Goal: Check status: Check status

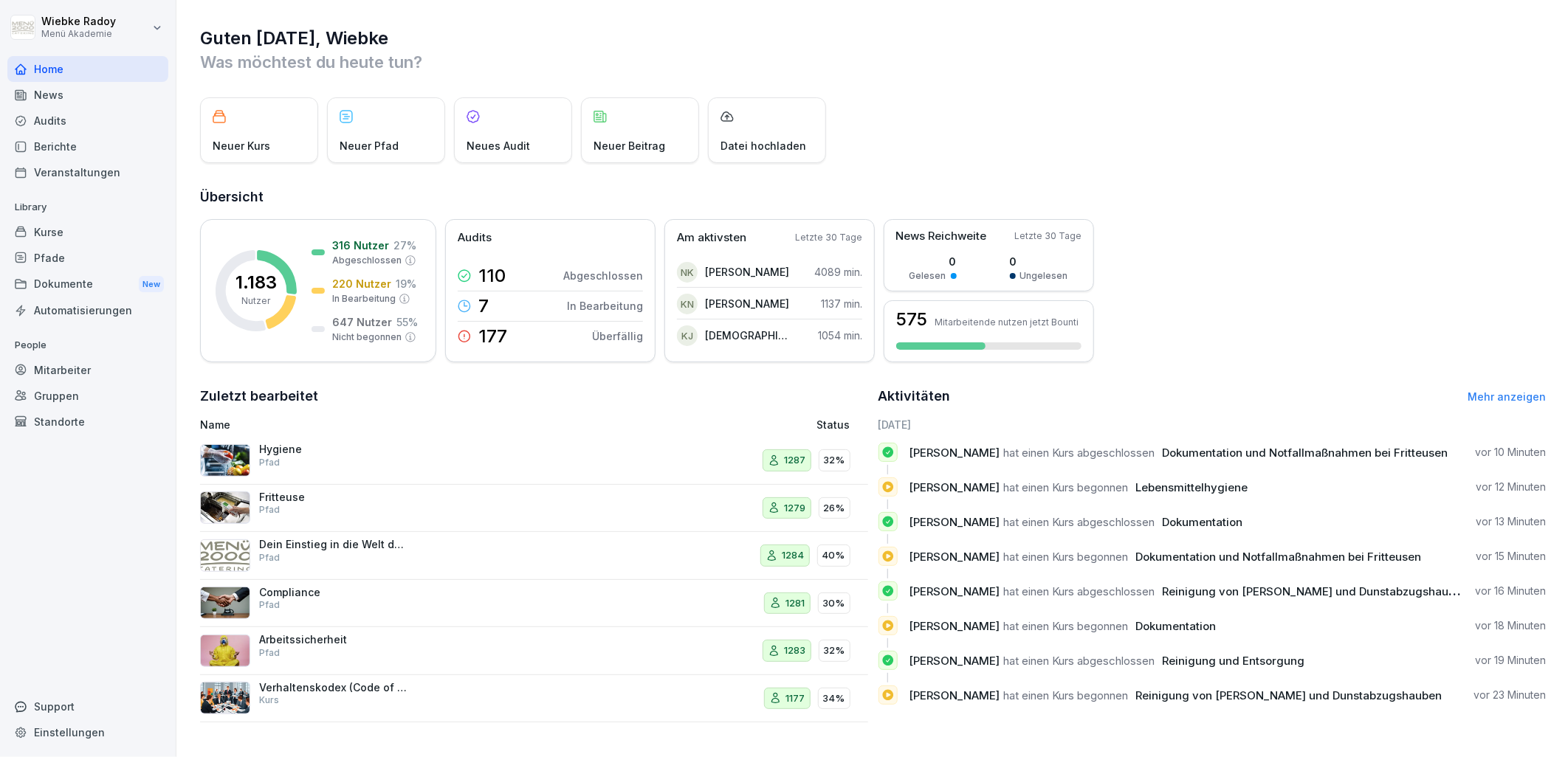
click at [96, 113] on div "Audits" at bounding box center [87, 120] width 161 height 26
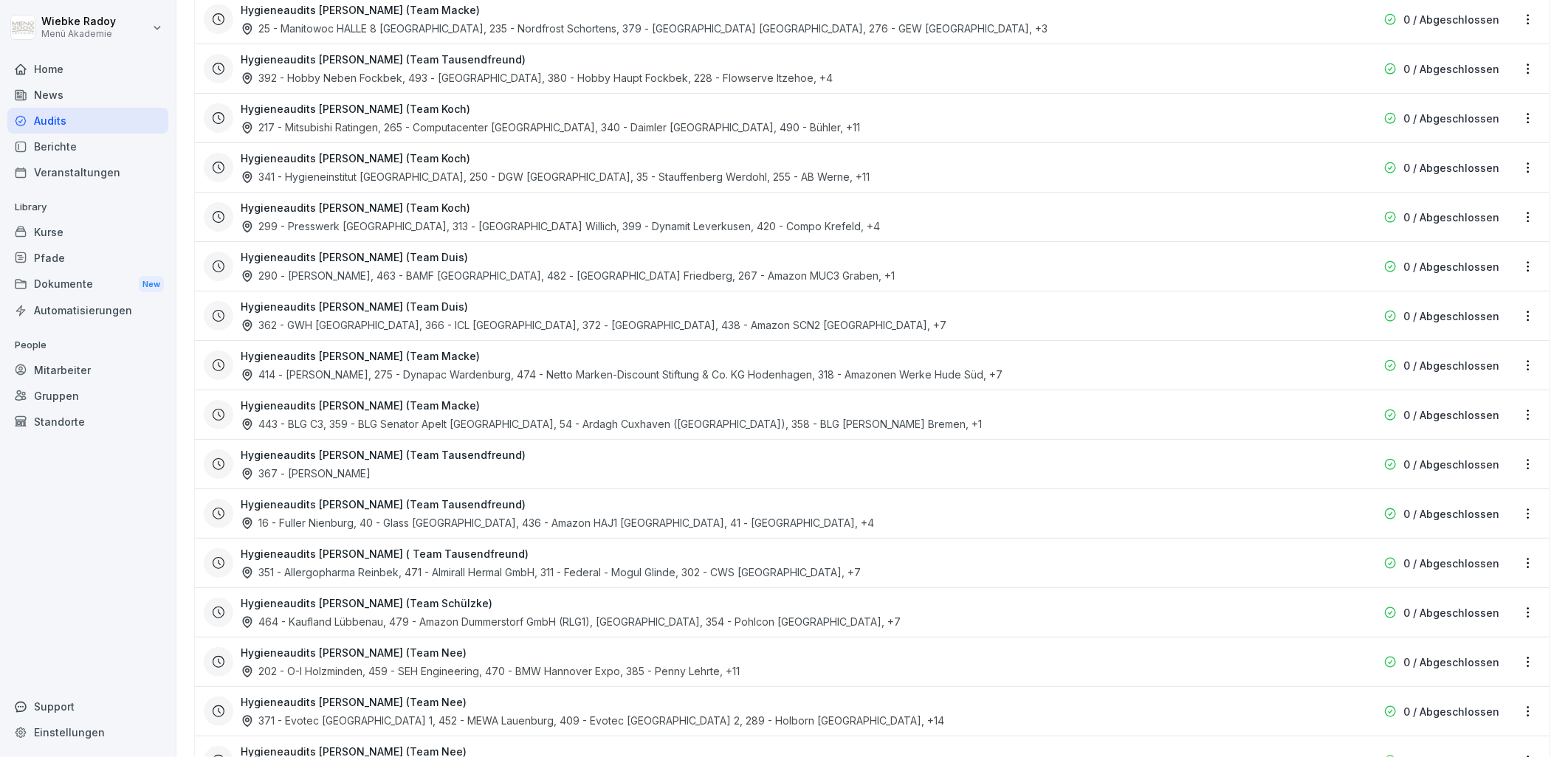
scroll to position [2852, 0]
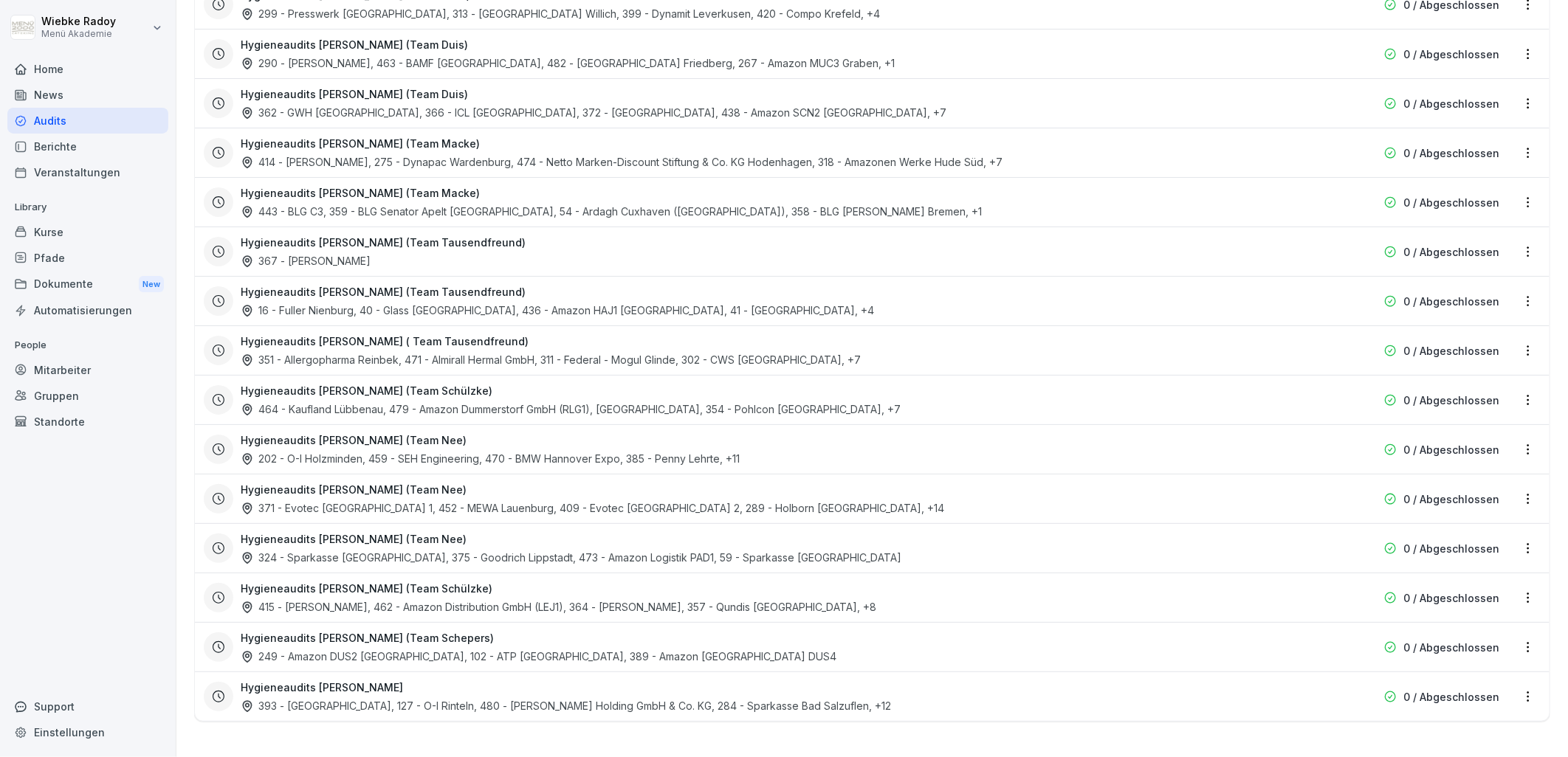
click at [609, 484] on div "Hygieneaudits [PERSON_NAME] (Team Nee) 371 - Evotec [GEOGRAPHIC_DATA] 1, 452 - …" at bounding box center [777, 499] width 1074 height 34
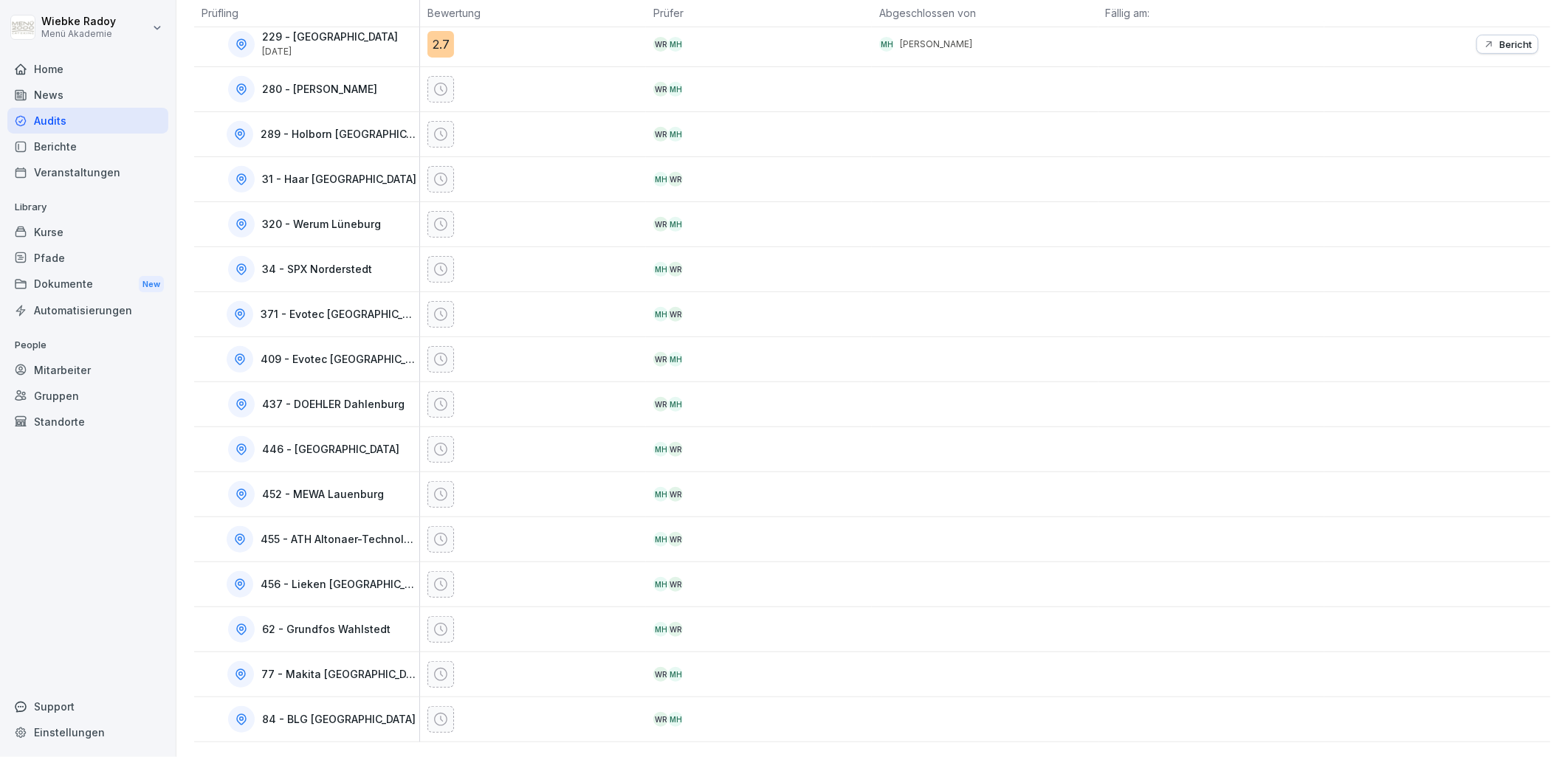
scroll to position [247, 0]
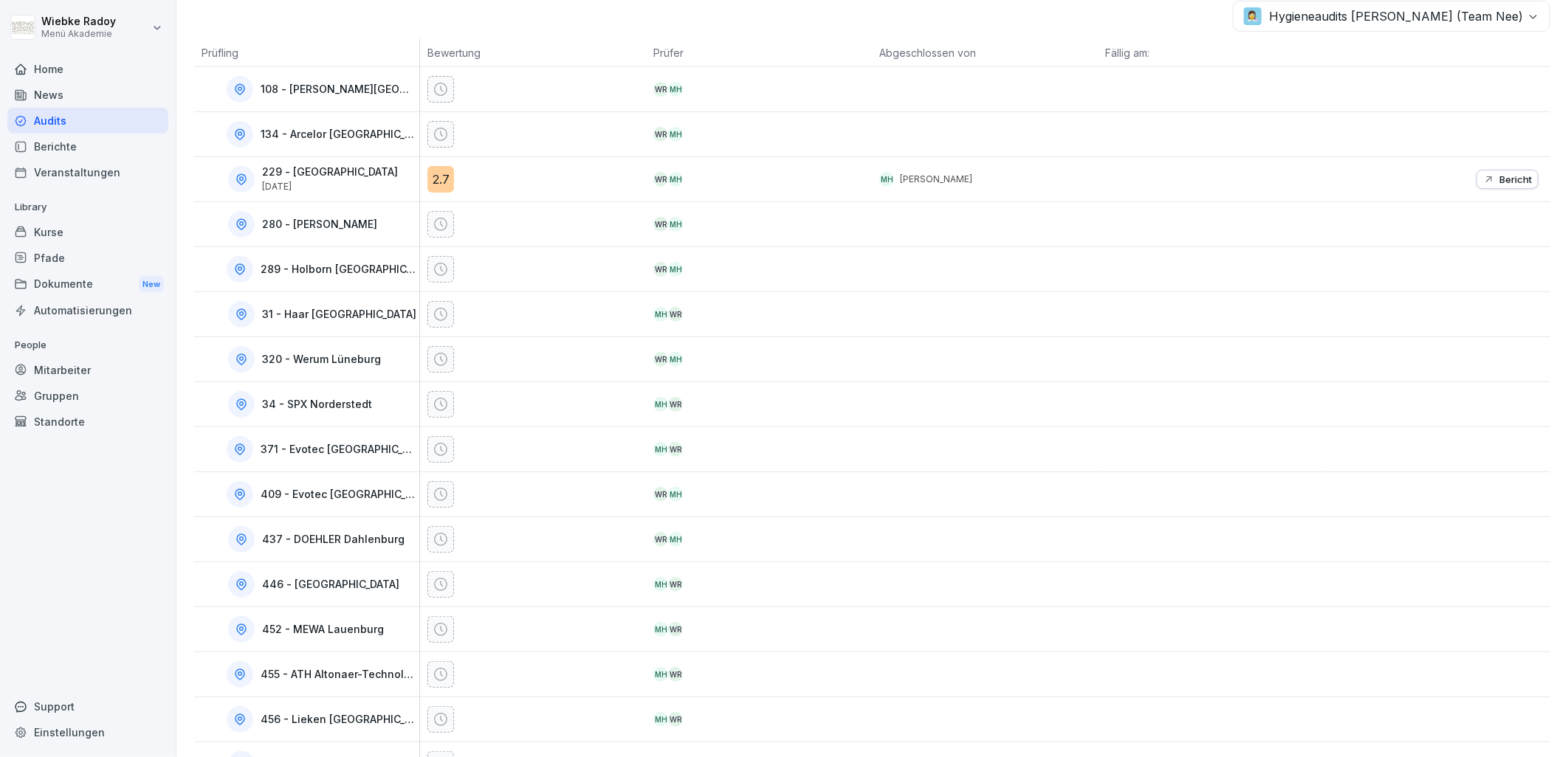
click at [430, 176] on div "2.7" at bounding box center [440, 179] width 27 height 27
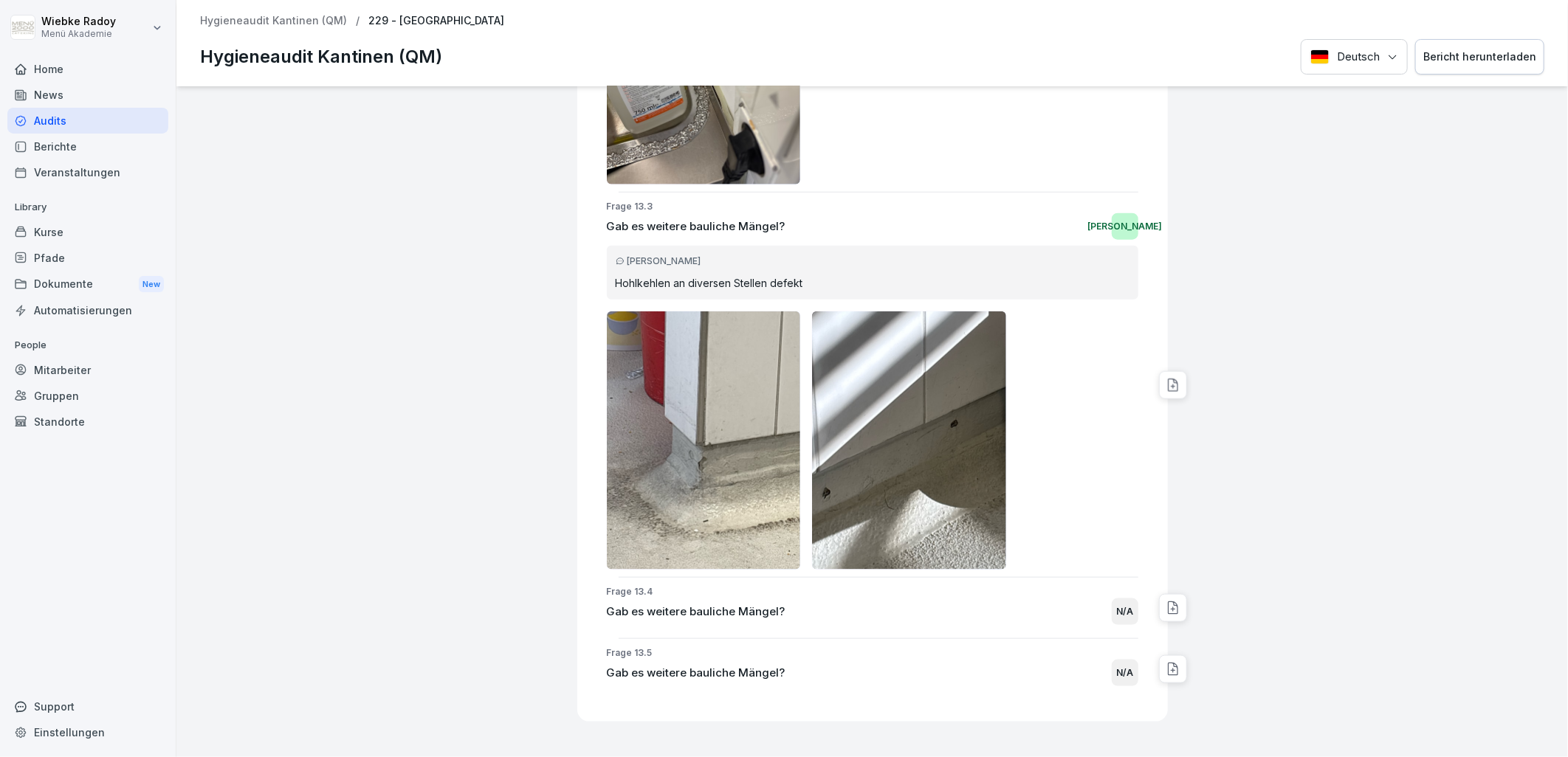
scroll to position [14965, 0]
